Goal: Use online tool/utility: Utilize a website feature to perform a specific function

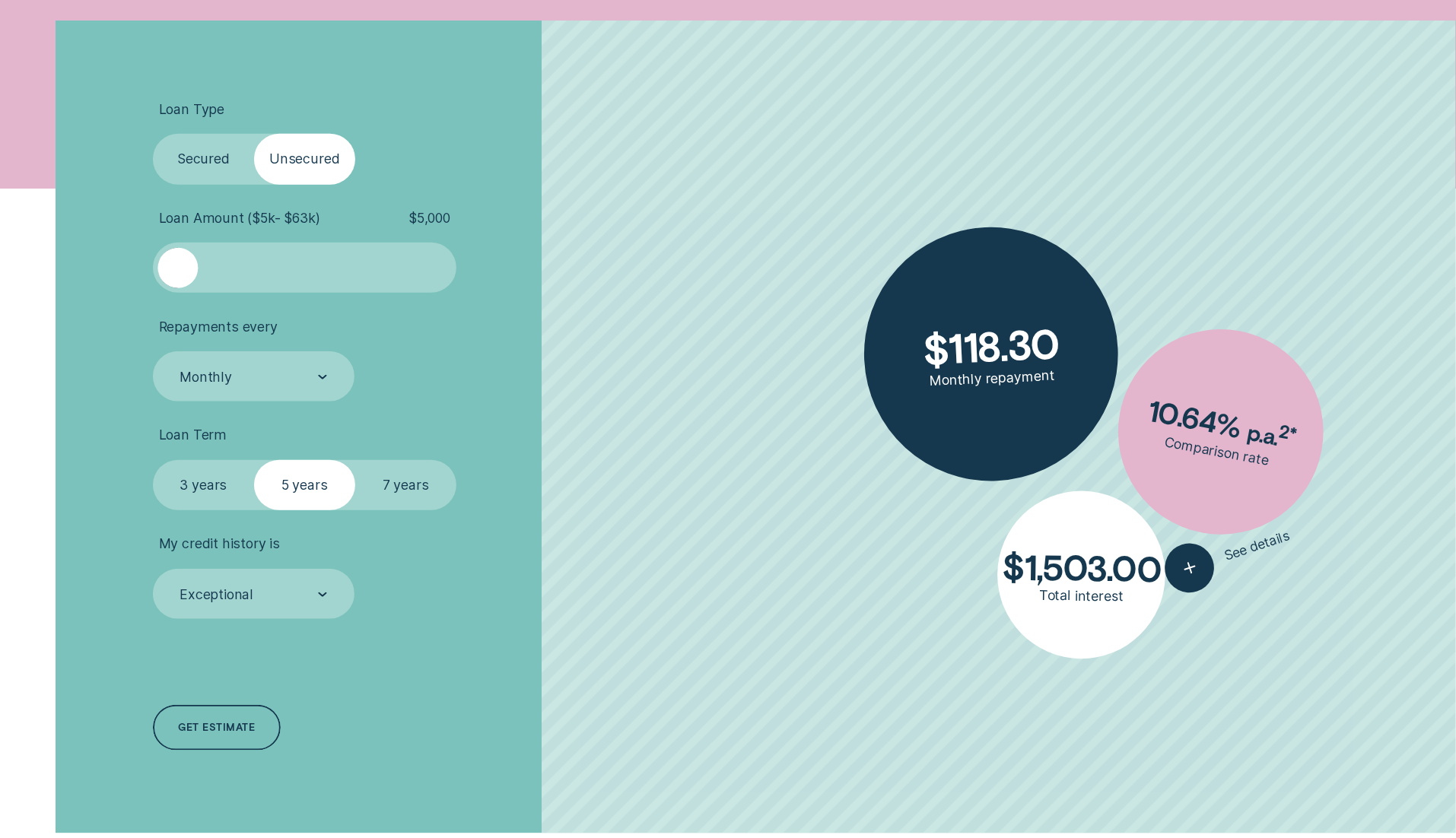
scroll to position [488, 0]
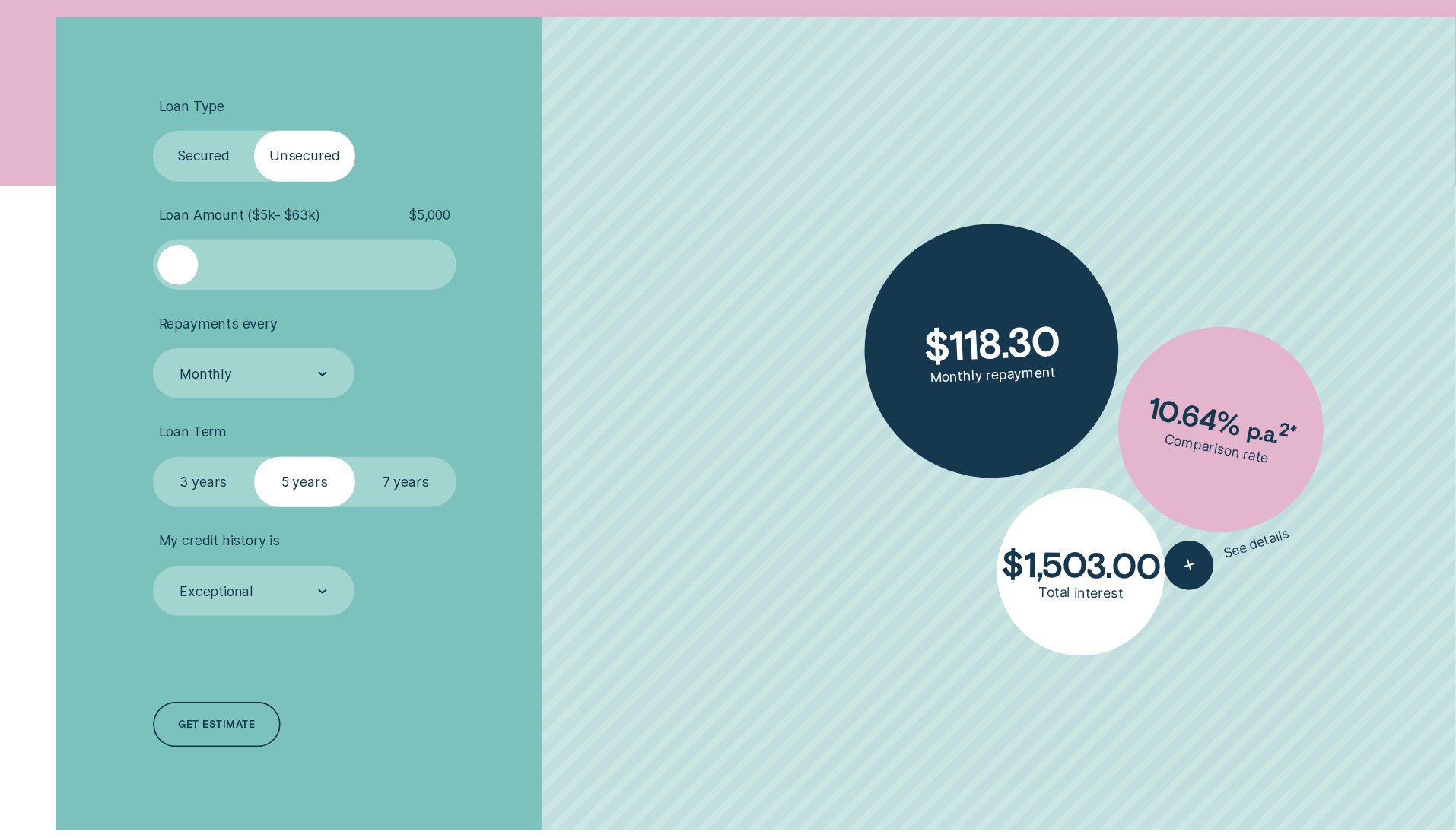
click at [191, 145] on label "Secured" at bounding box center [204, 156] width 101 height 50
click at [153, 131] on input "Secured" at bounding box center [153, 131] width 0 height 0
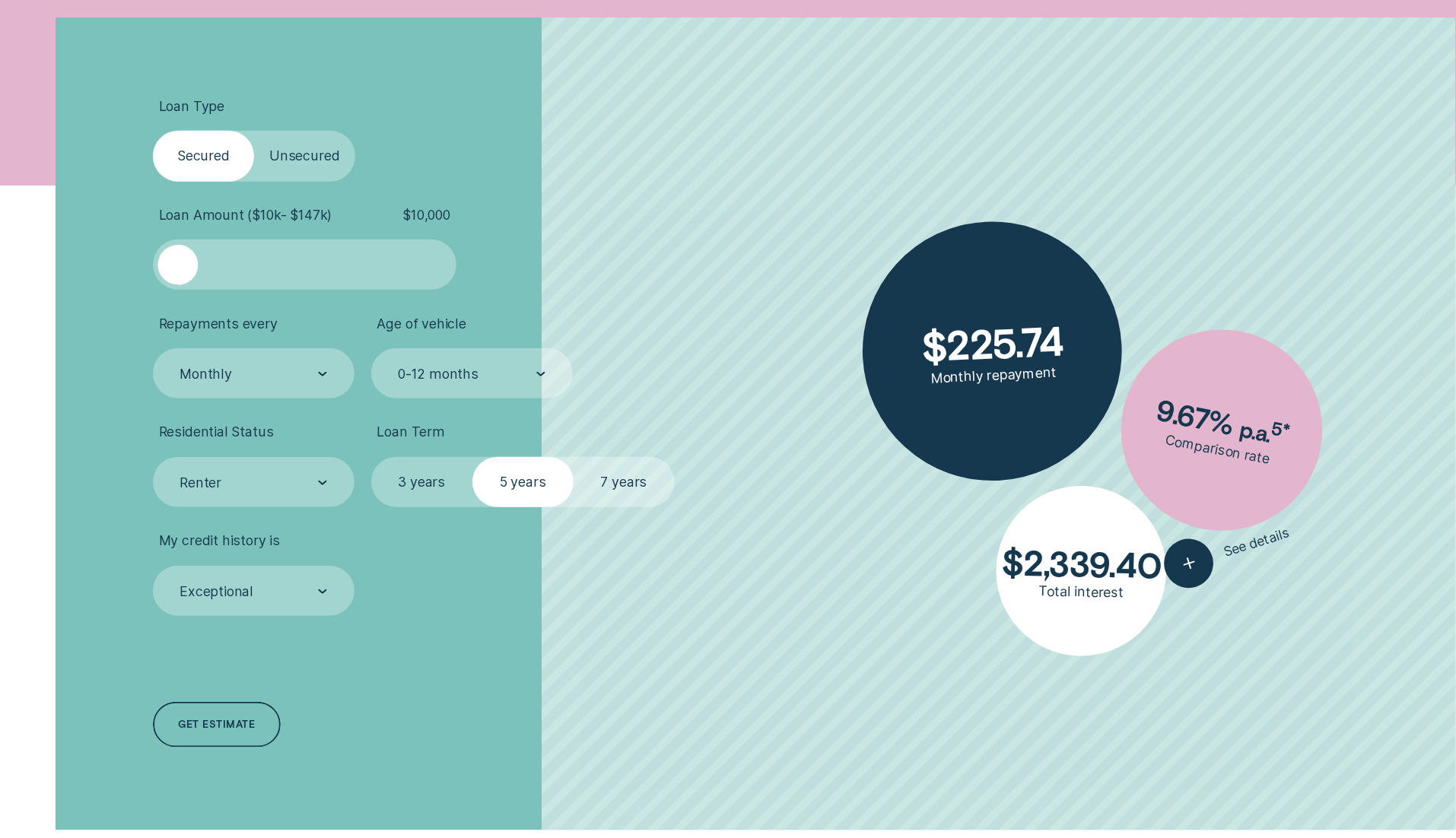
click at [267, 149] on label "Unsecured" at bounding box center [305, 156] width 101 height 50
click at [254, 131] on input "Unsecured" at bounding box center [254, 131] width 0 height 0
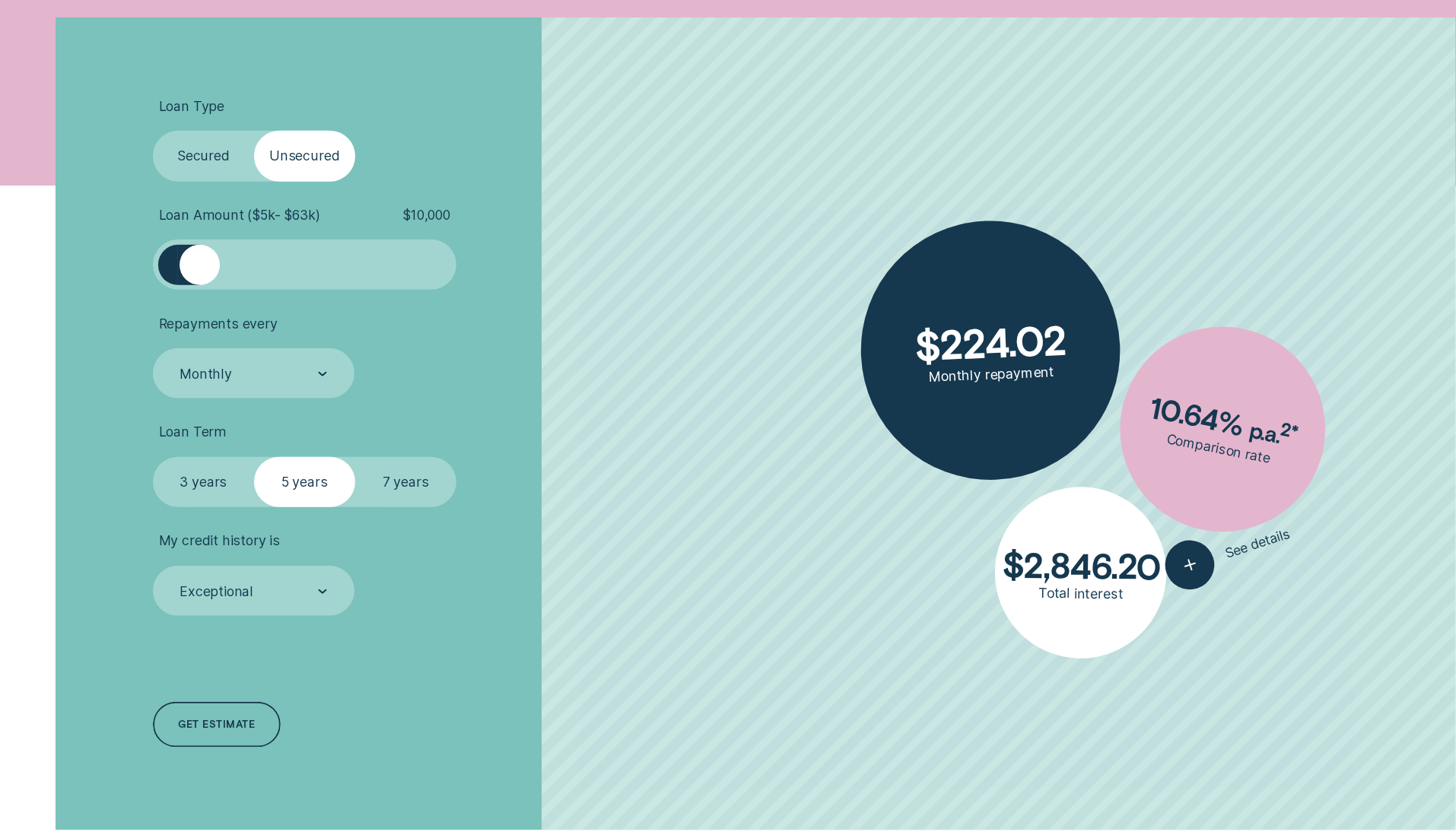
click at [186, 156] on label "Secured" at bounding box center [204, 156] width 101 height 50
click at [153, 131] on input "Secured" at bounding box center [153, 131] width 0 height 0
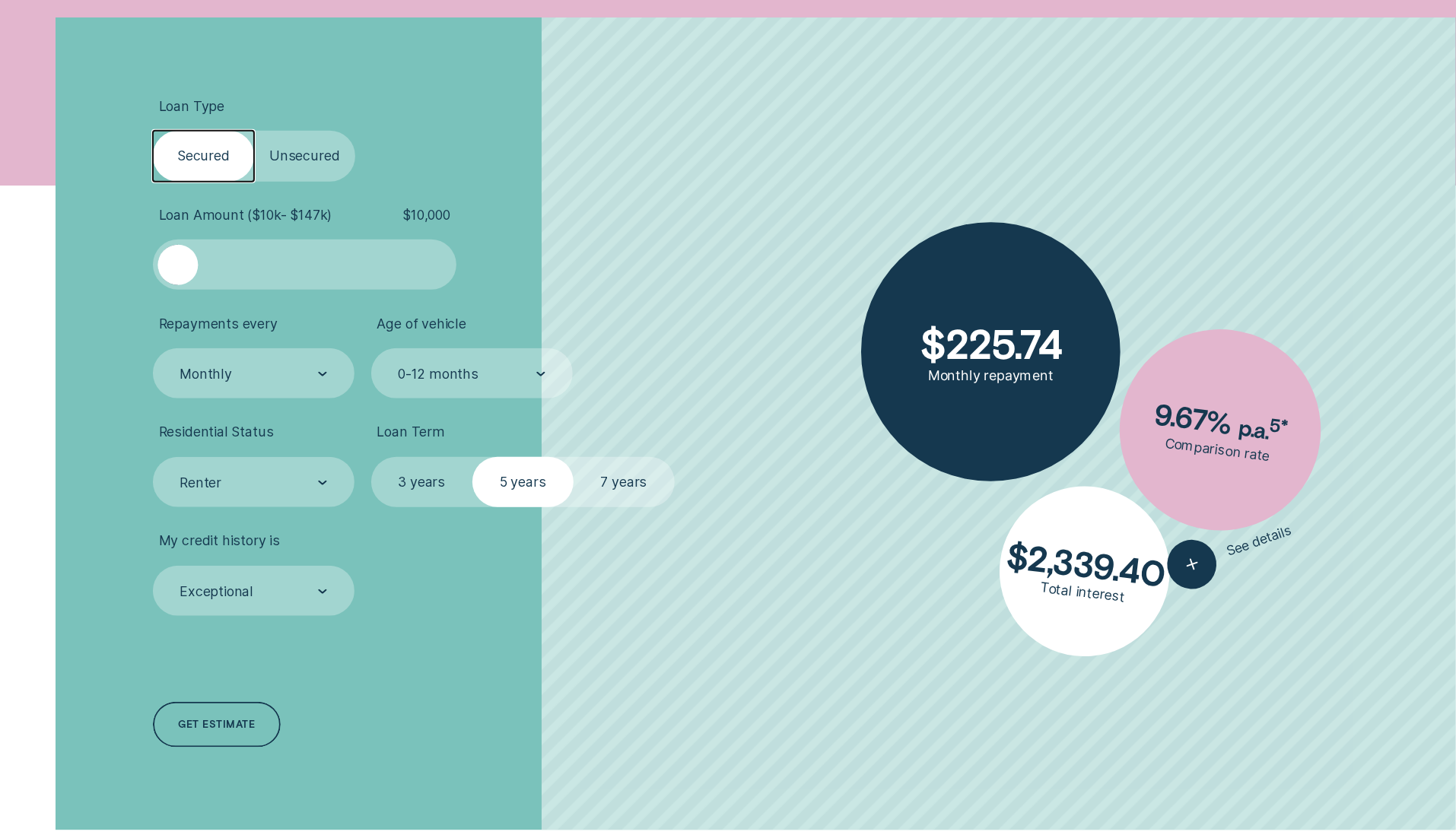
click at [403, 474] on label "3 years" at bounding box center [422, 481] width 101 height 50
click at [371, 457] on input "3 years" at bounding box center [371, 457] width 0 height 0
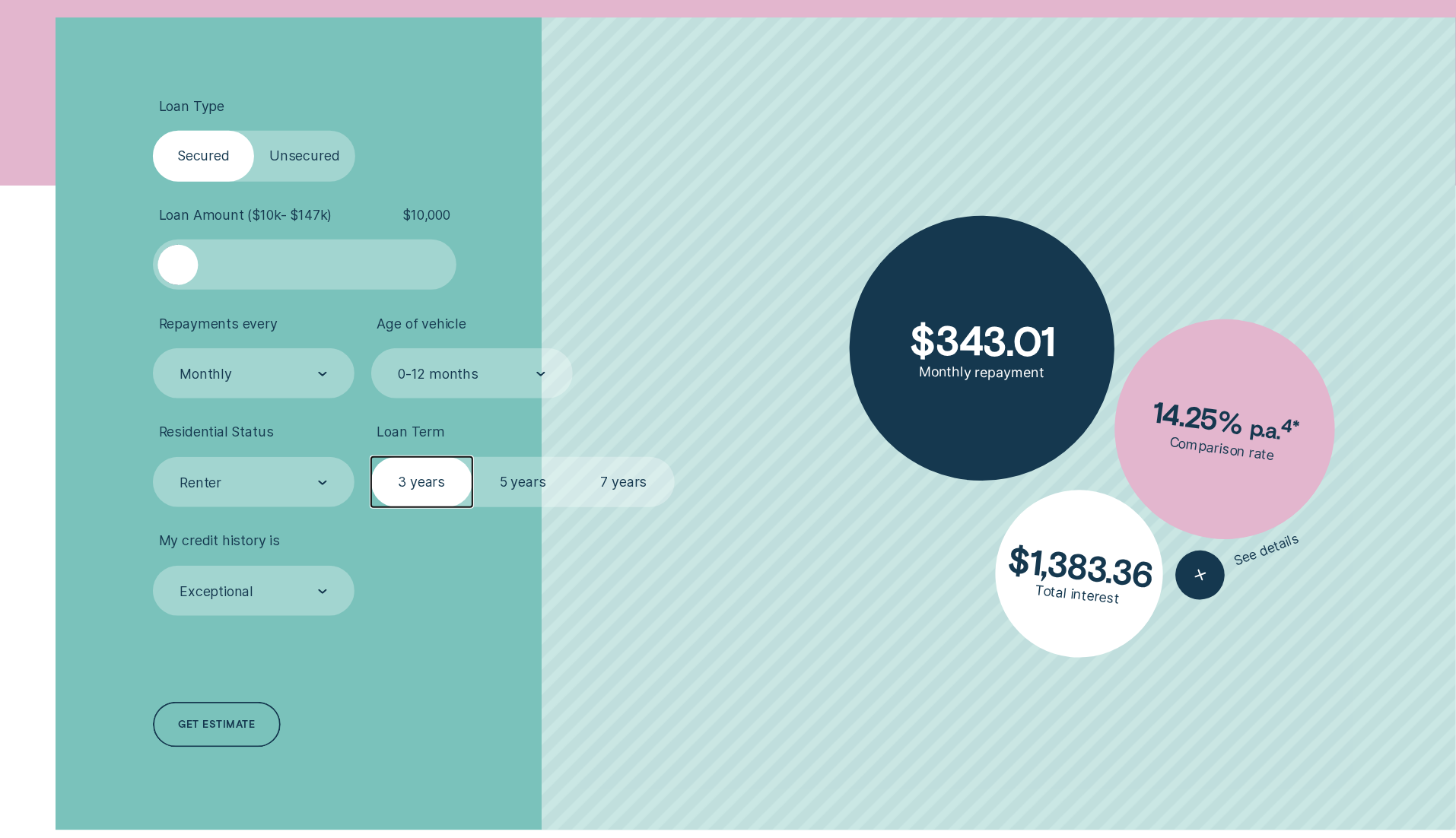
click at [538, 487] on label "5 years" at bounding box center [523, 481] width 101 height 50
click at [473, 457] on input "5 years" at bounding box center [473, 457] width 0 height 0
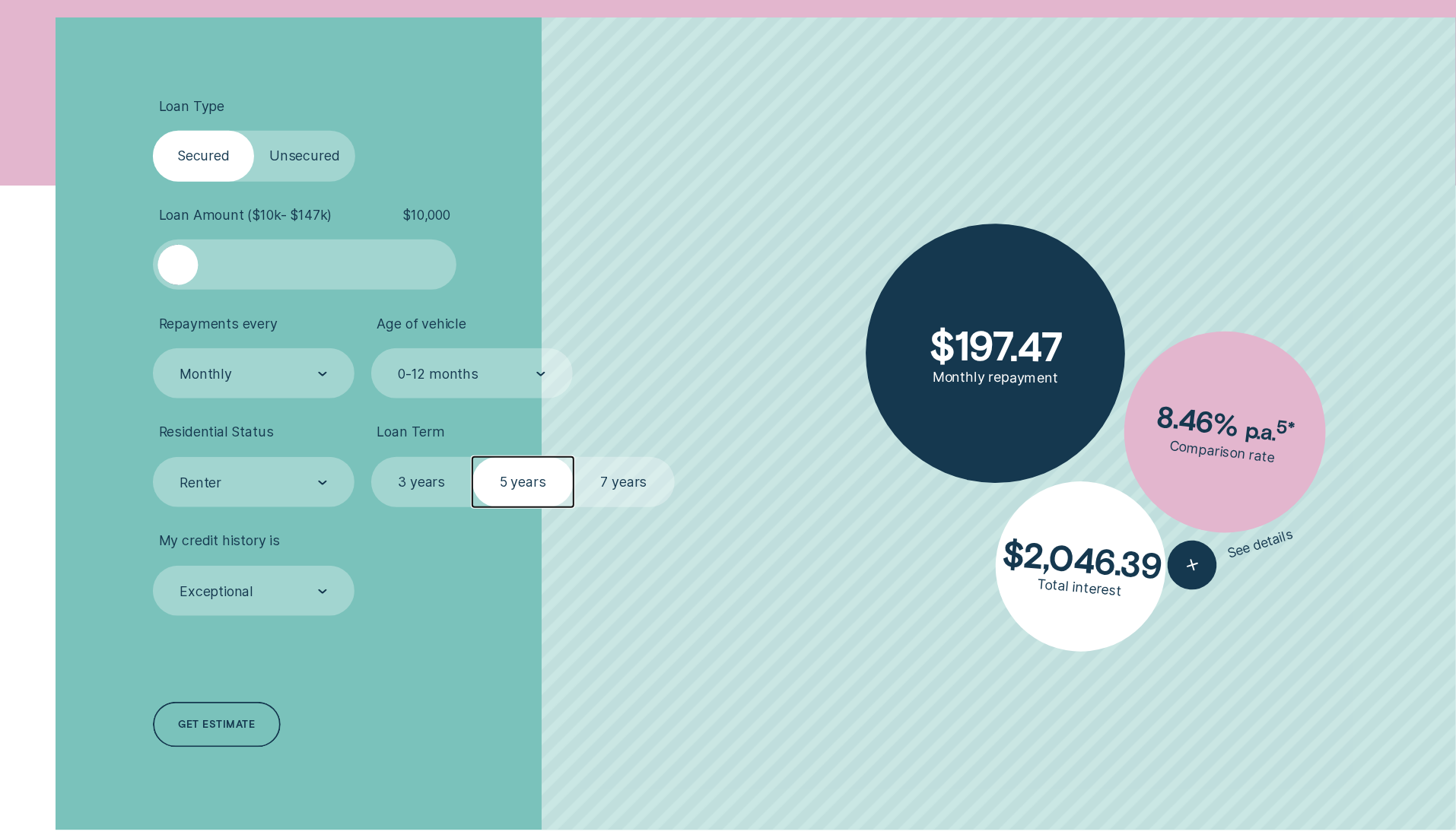
click at [619, 487] on label "7 years" at bounding box center [624, 481] width 101 height 50
click at [573, 457] on input "7 years" at bounding box center [573, 457] width 0 height 0
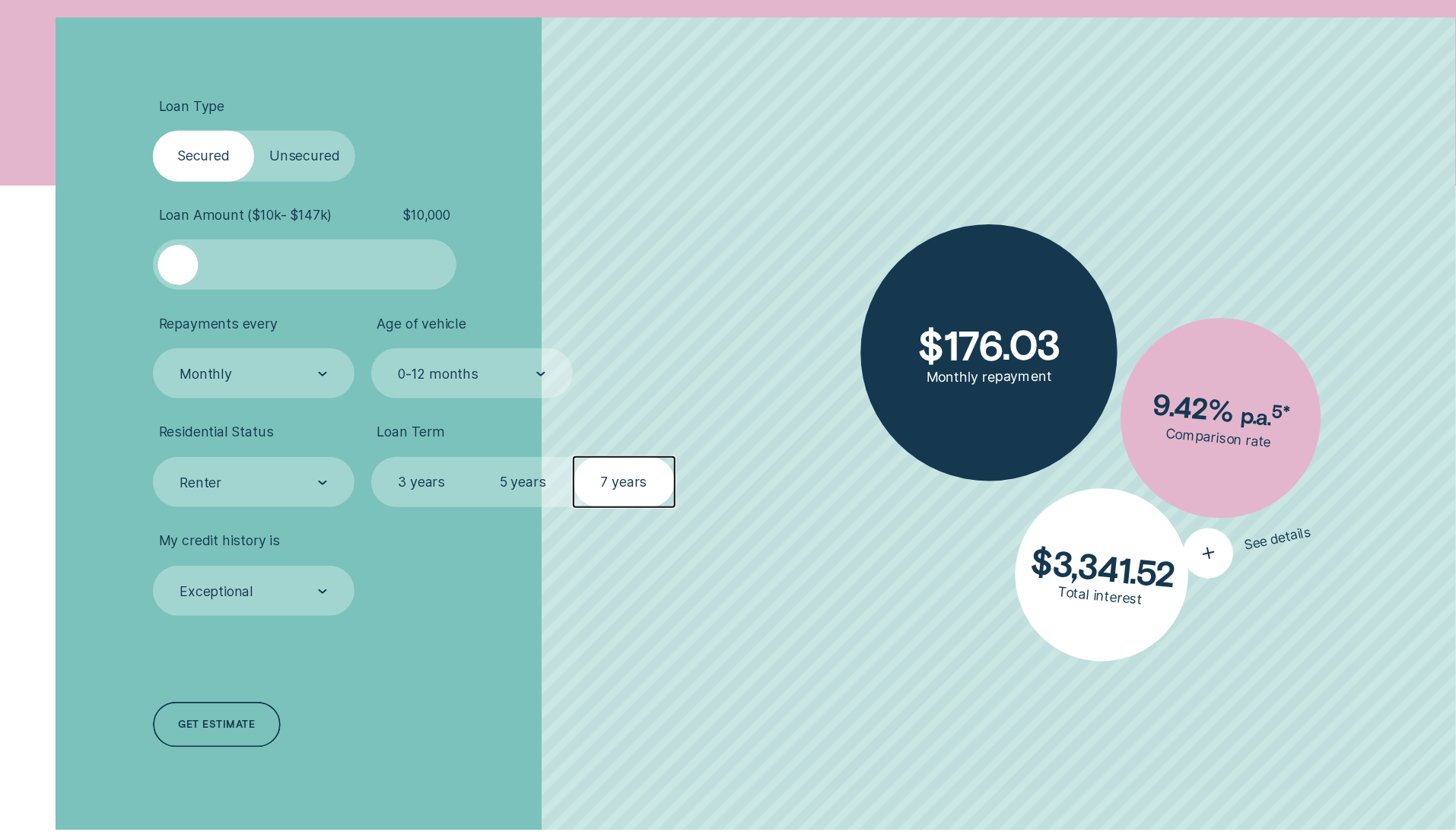
click at [1217, 554] on icon "button" at bounding box center [1209, 552] width 30 height 27
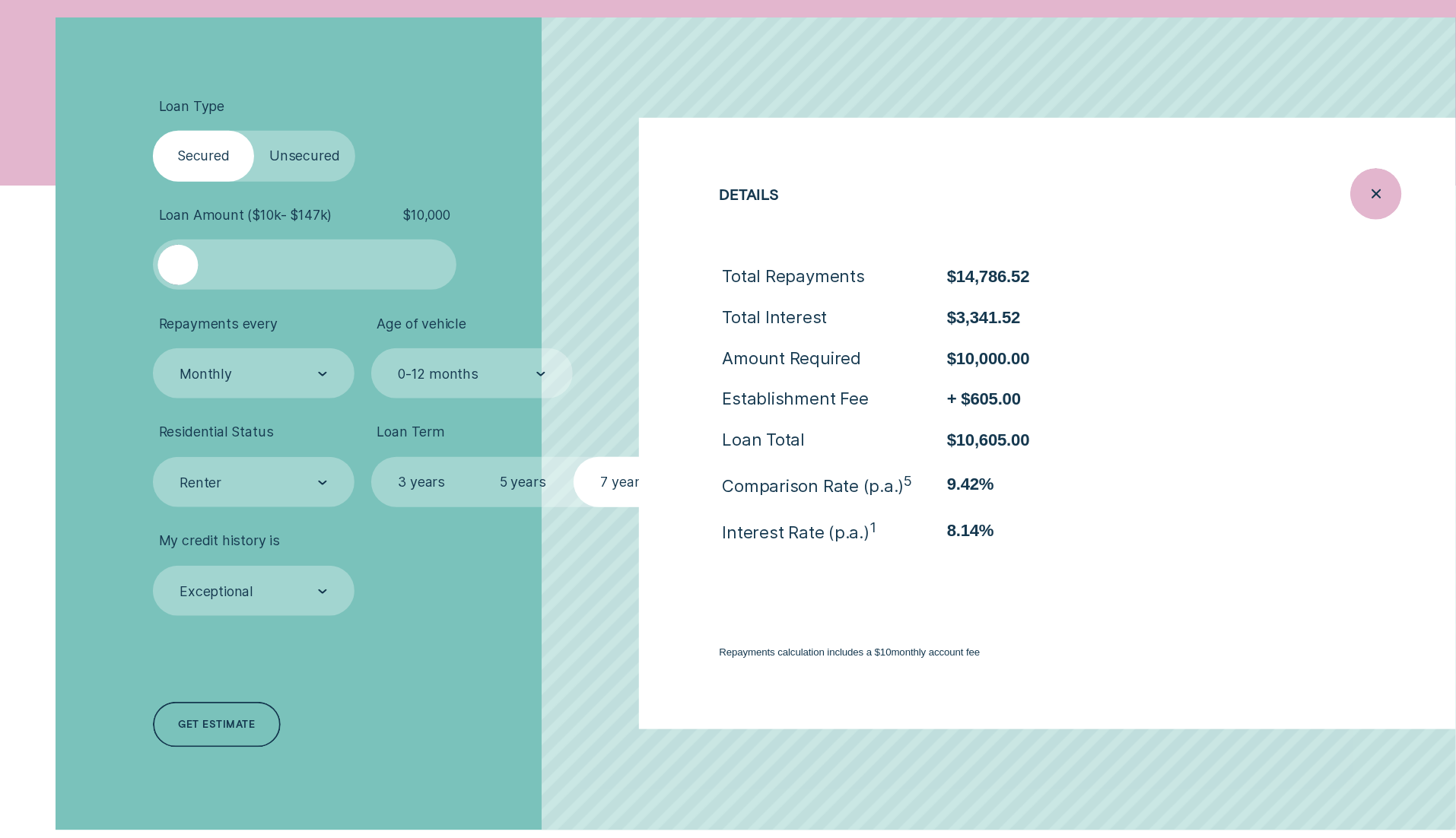
click at [1395, 198] on div "Close loan details" at bounding box center [1376, 193] width 52 height 52
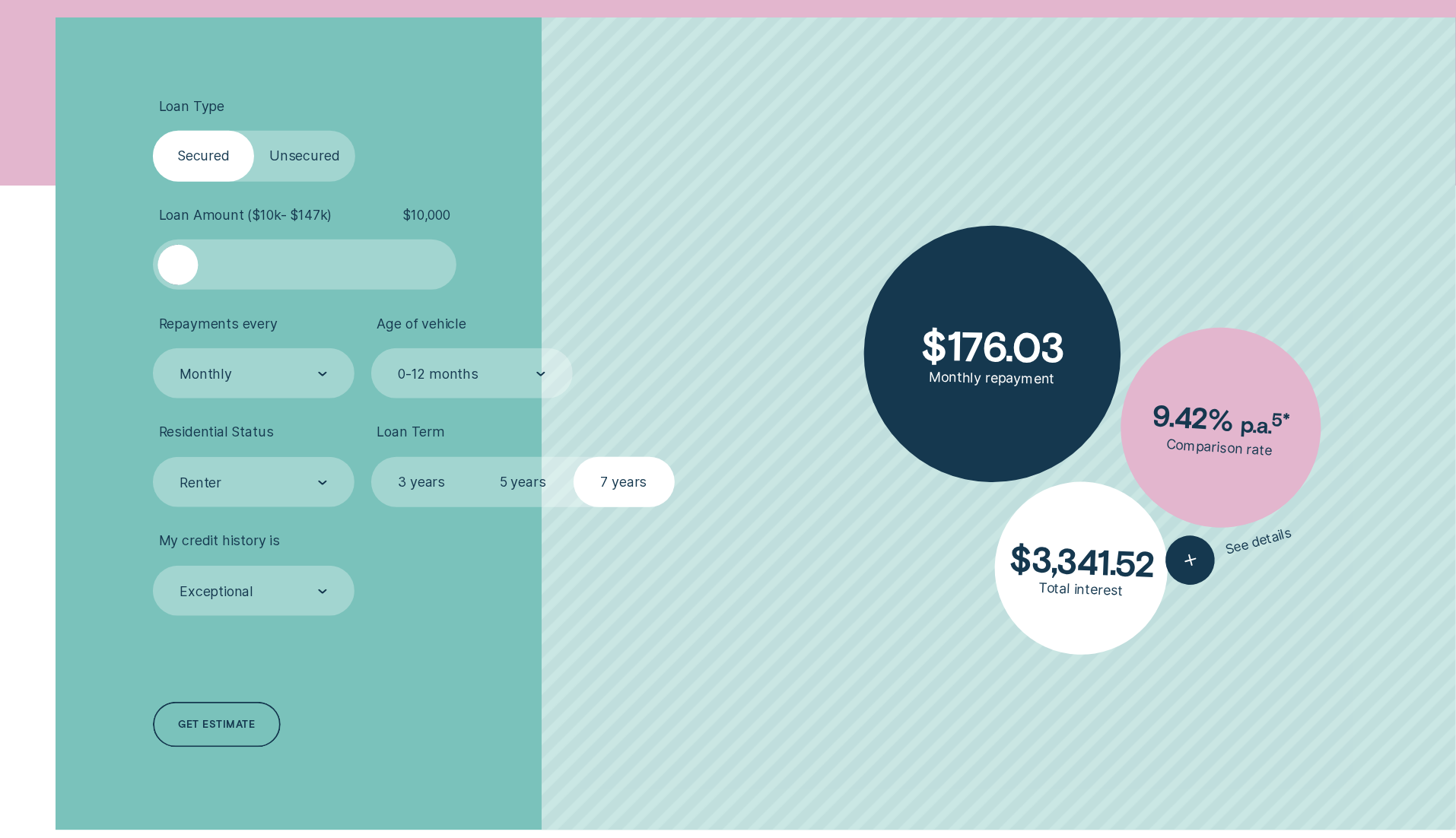
click at [302, 150] on label "Unsecured" at bounding box center [305, 156] width 101 height 50
click at [254, 131] on input "Unsecured" at bounding box center [254, 131] width 0 height 0
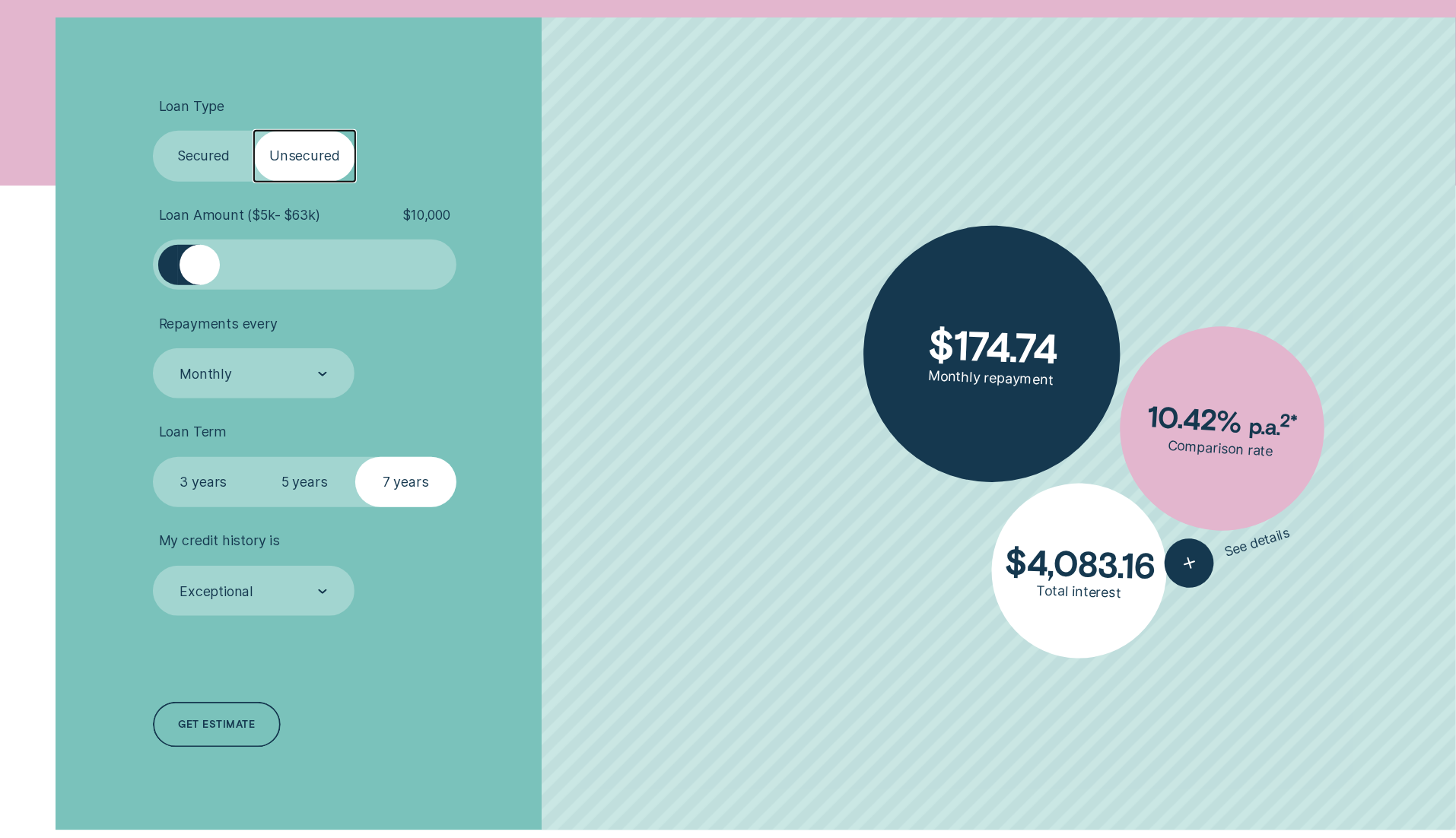
click at [230, 150] on label "Secured" at bounding box center [204, 156] width 101 height 50
click at [153, 131] on input "Secured" at bounding box center [153, 131] width 0 height 0
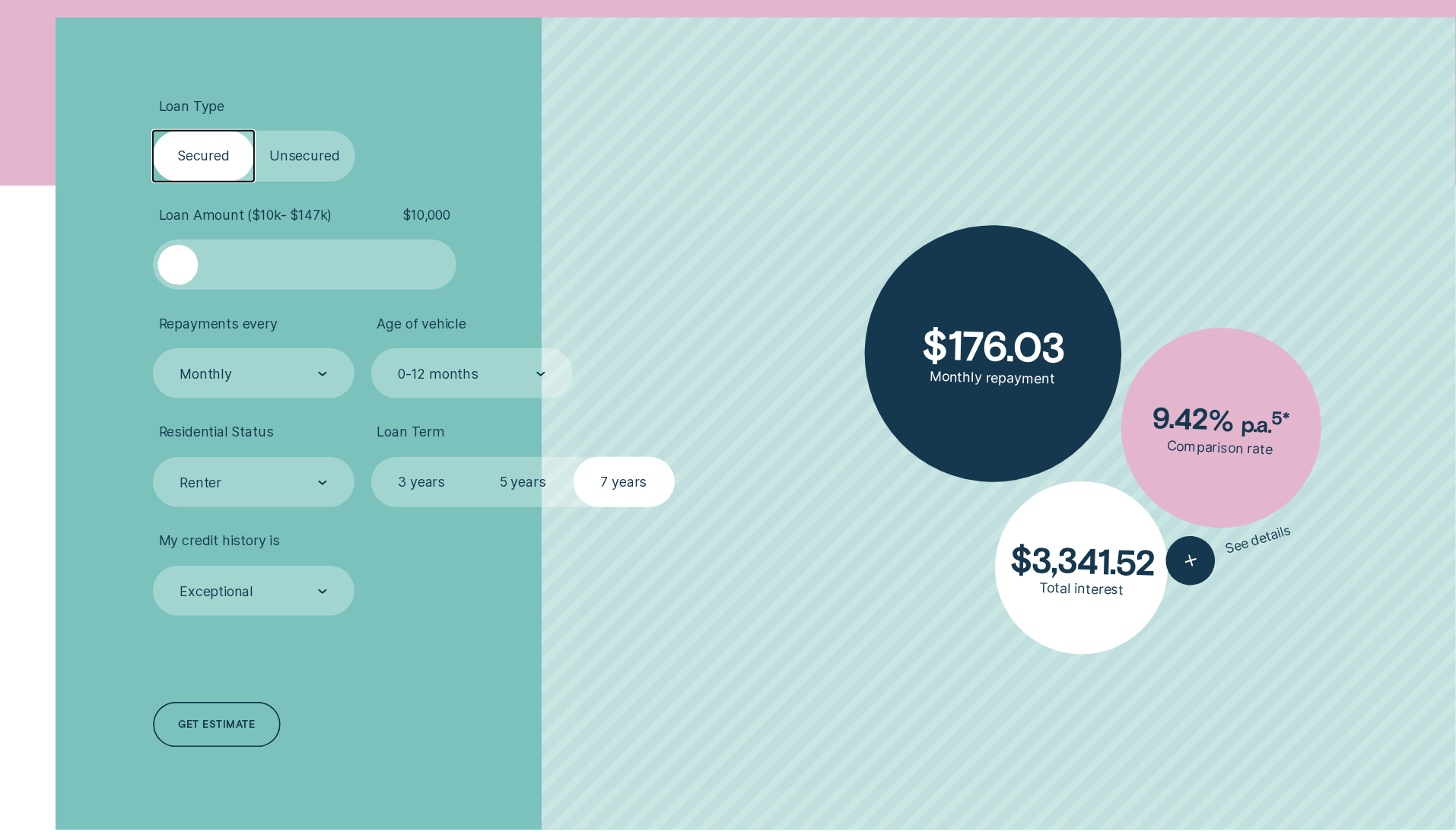
click at [278, 316] on label "Repayments every" at bounding box center [253, 323] width 202 height 17
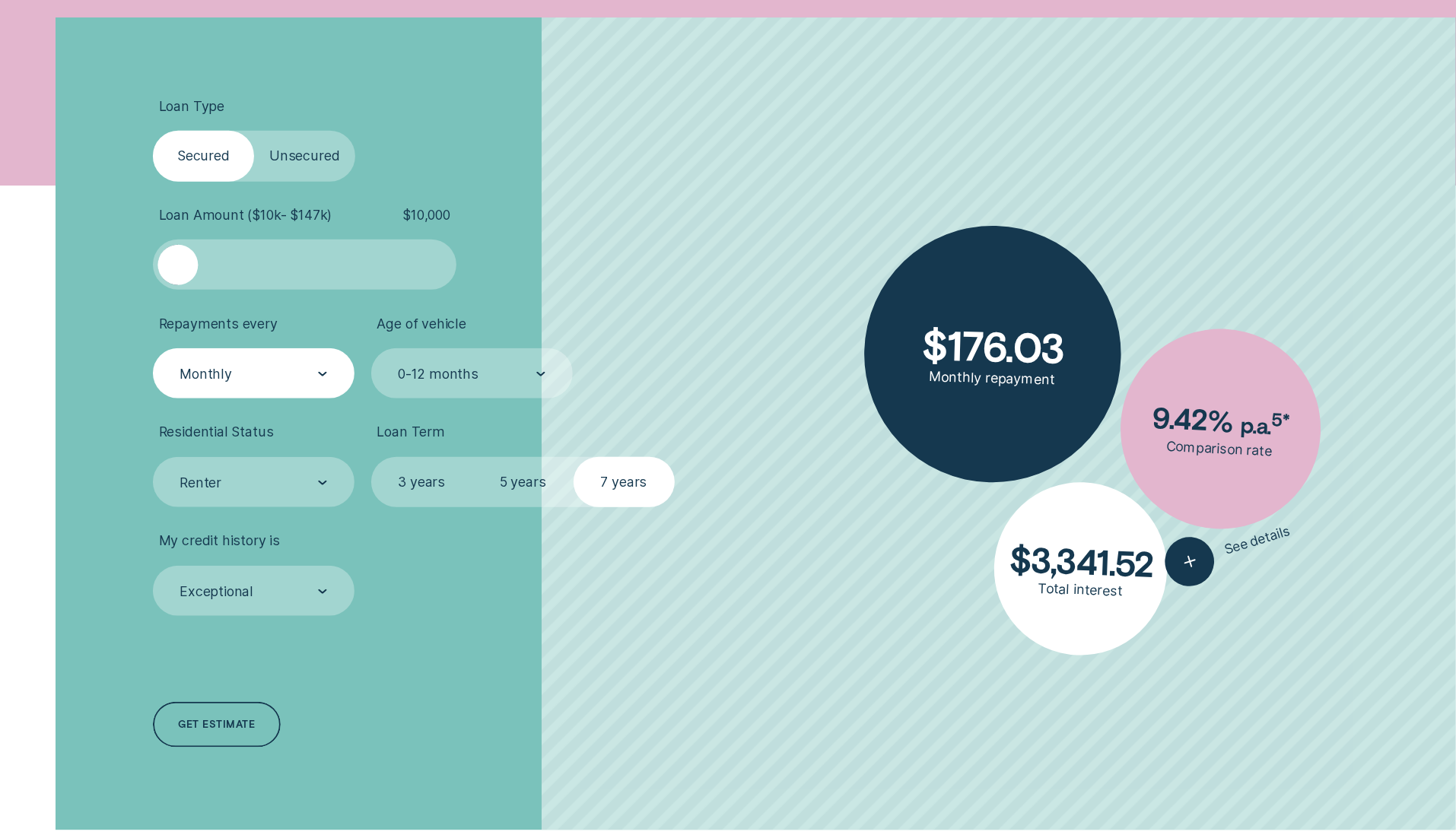
click at [262, 369] on div "Monthly" at bounding box center [253, 375] width 149 height 19
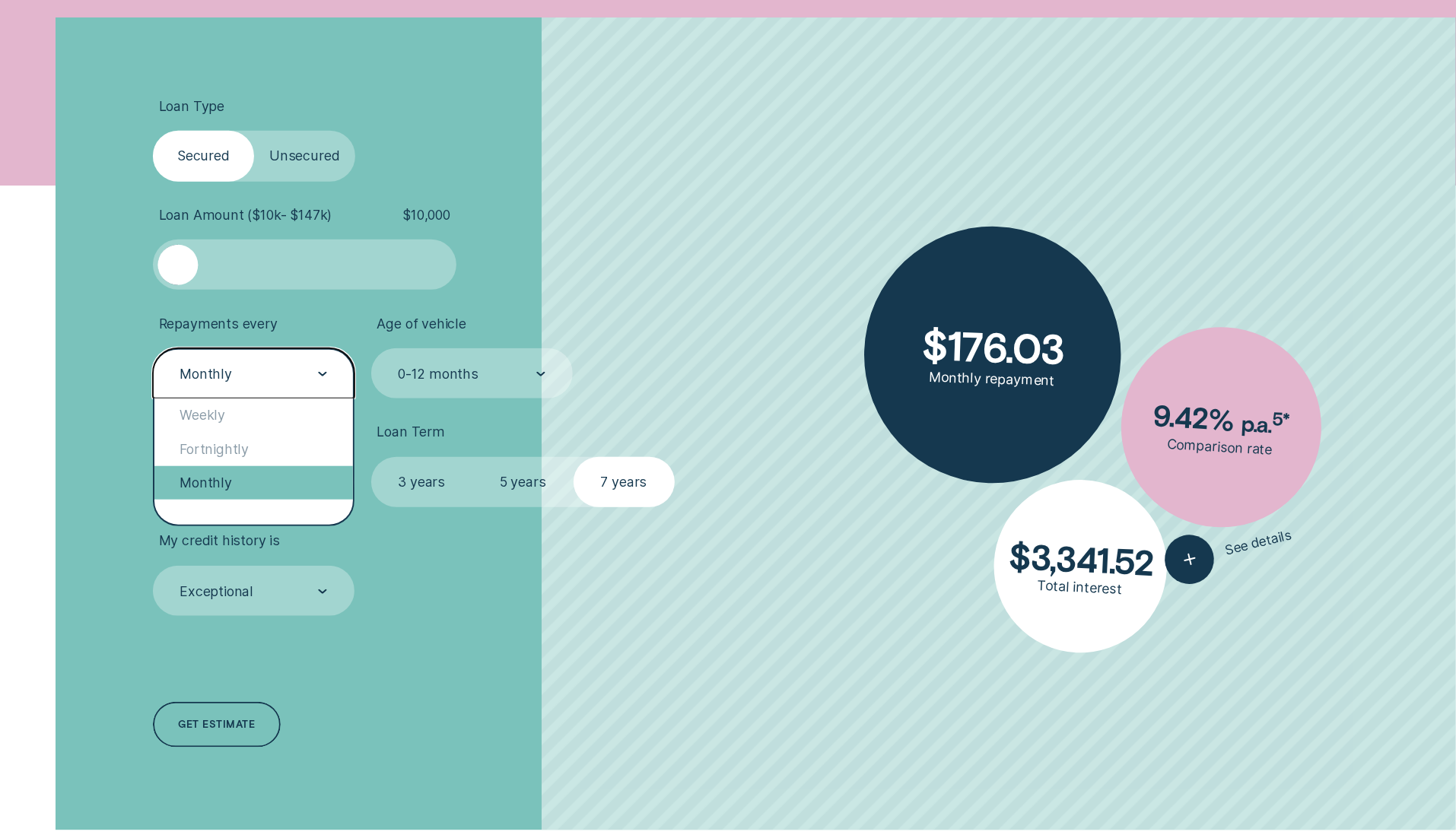
click at [248, 480] on div "Monthly" at bounding box center [253, 483] width 198 height 33
